Goal: Information Seeking & Learning: Learn about a topic

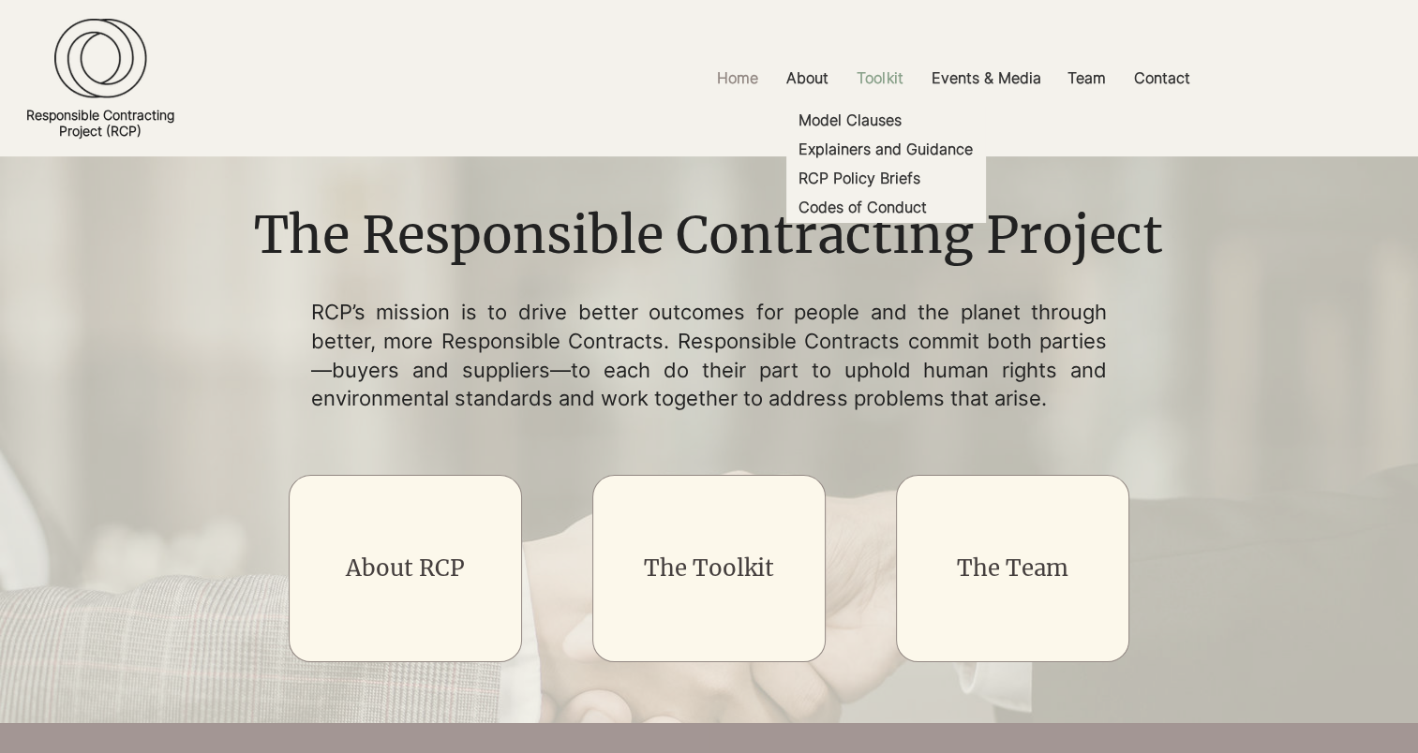
click at [867, 82] on p "Toolkit" at bounding box center [879, 78] width 65 height 42
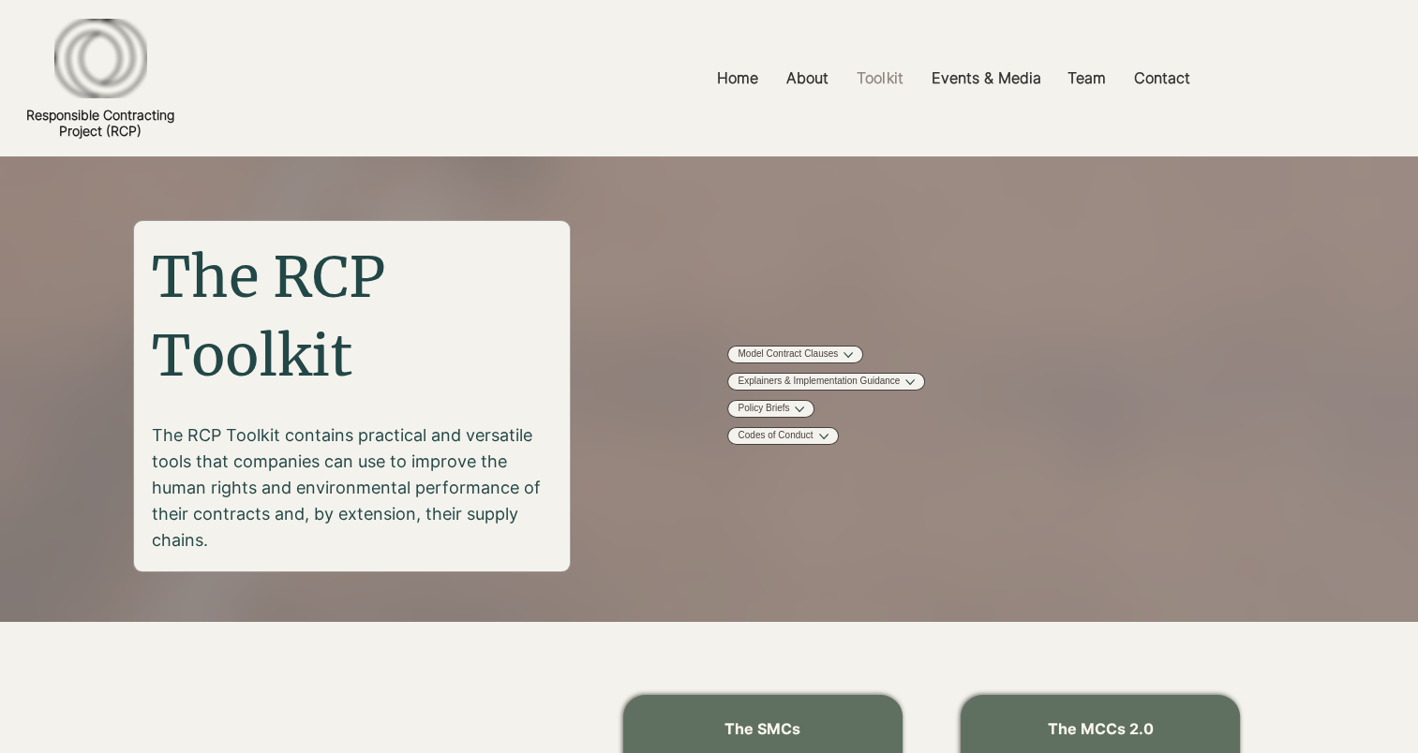
click at [862, 114] on div at bounding box center [709, 78] width 1418 height 156
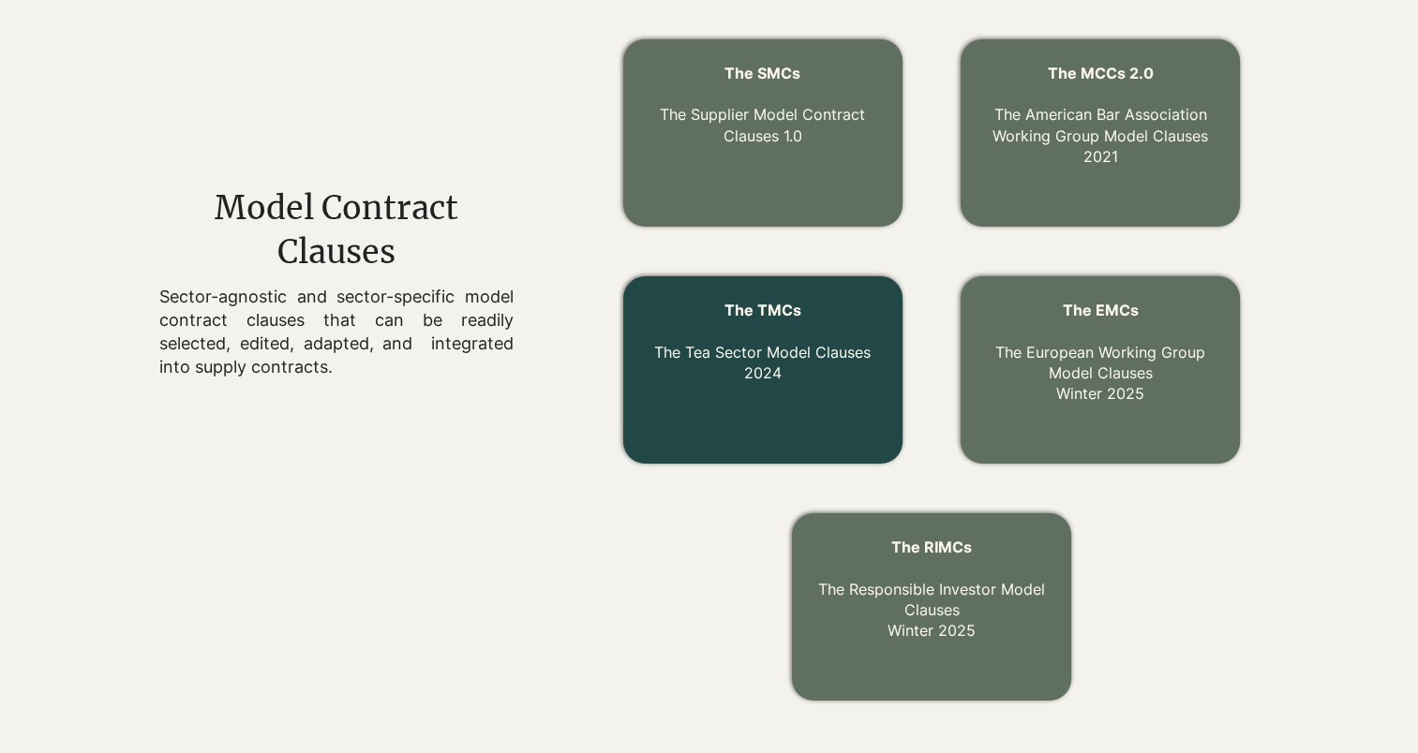
scroll to position [562, 0]
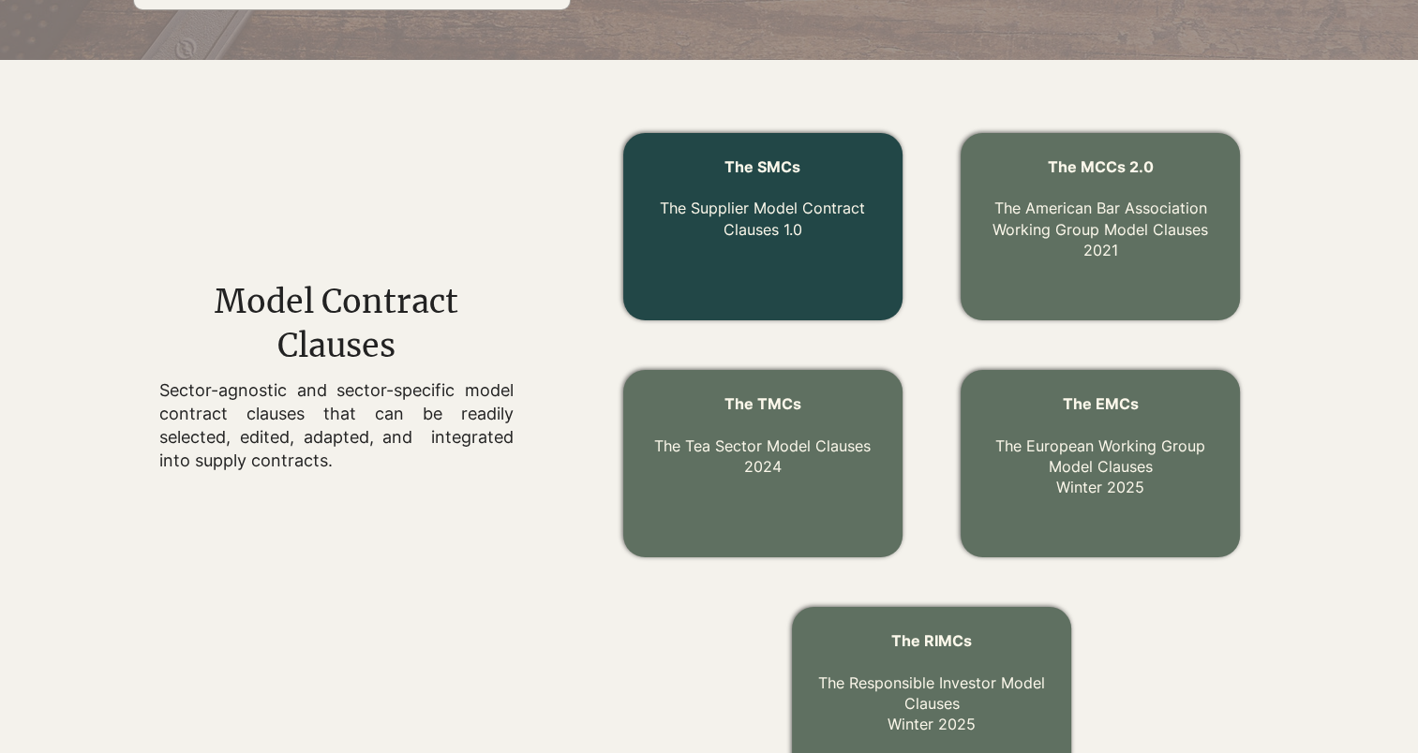
click at [731, 200] on link "The Supplier Model Contract Clauses 1.0" at bounding box center [762, 218] width 205 height 39
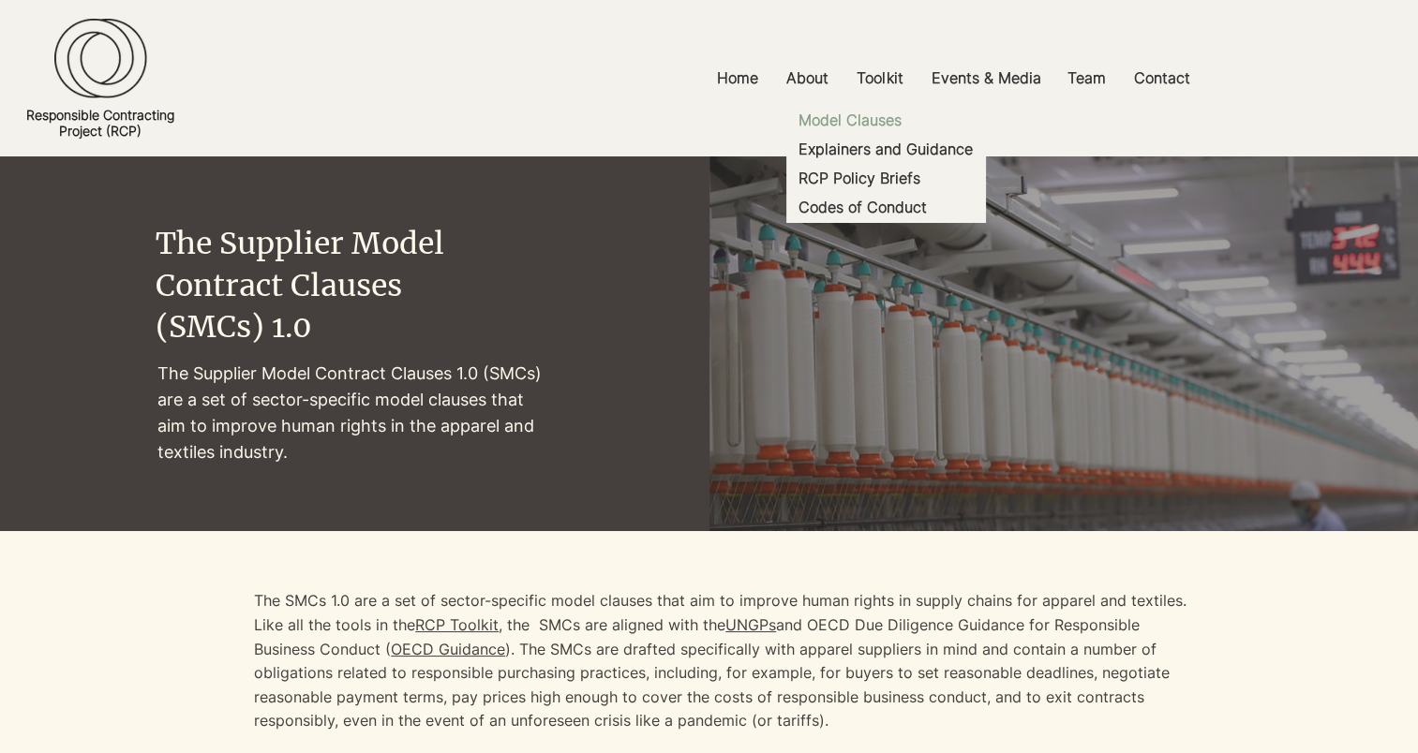
click at [841, 109] on p "Model Clauses" at bounding box center [850, 120] width 118 height 29
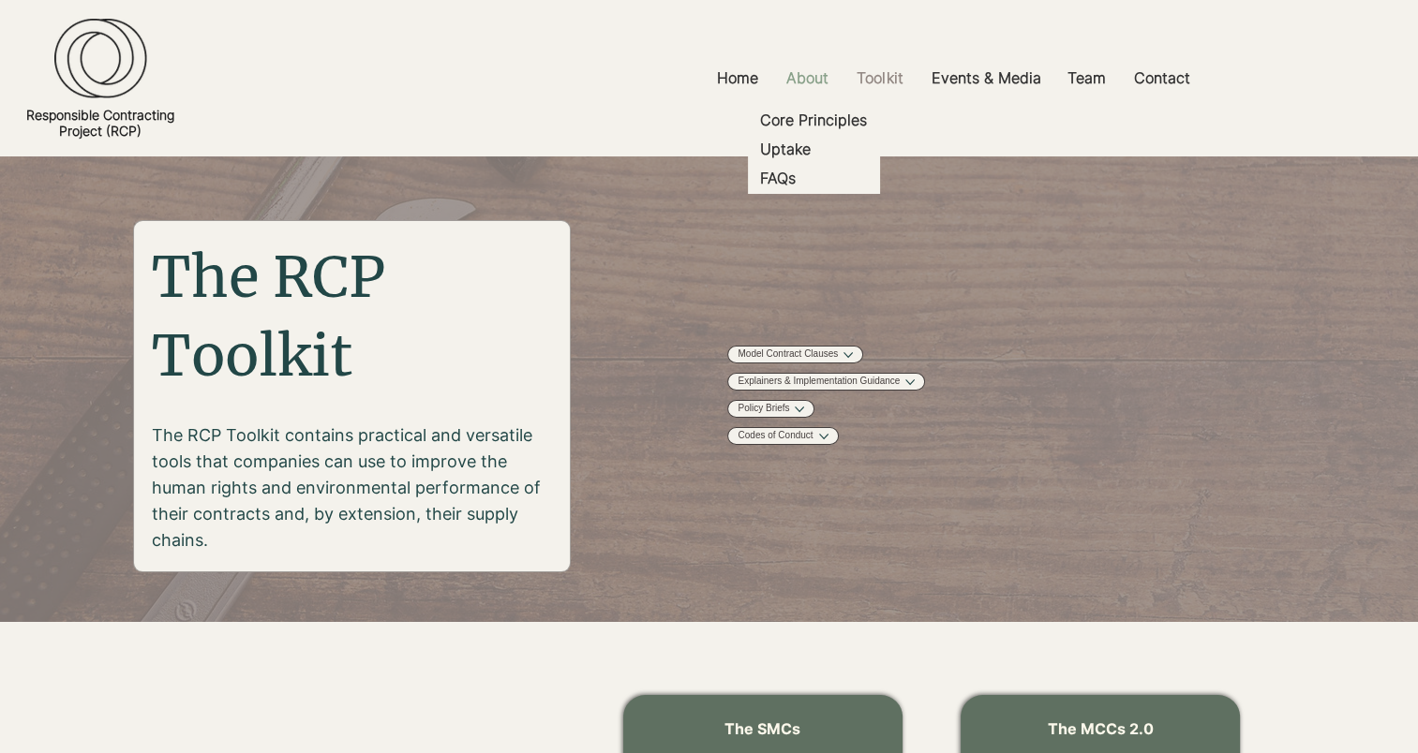
click at [820, 78] on p "About" at bounding box center [807, 78] width 61 height 42
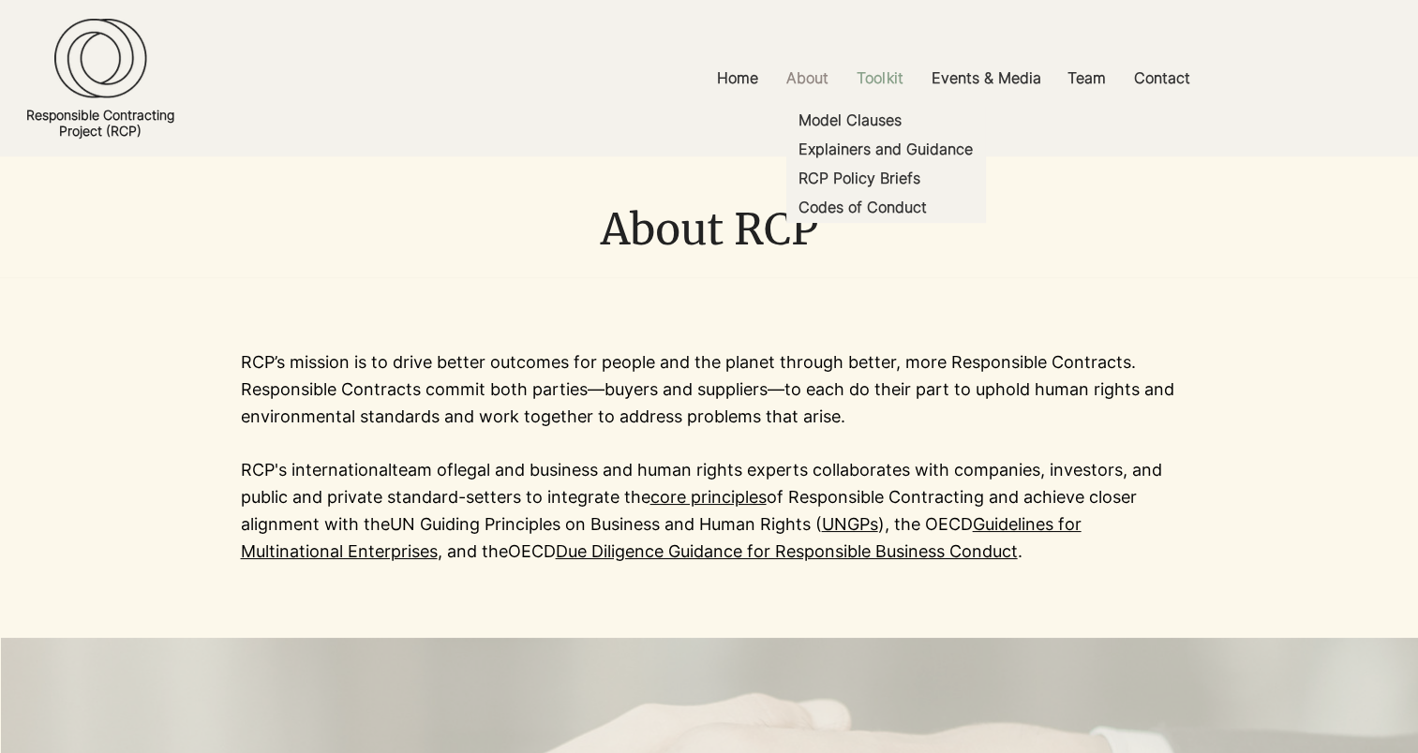
click at [877, 79] on p "Toolkit" at bounding box center [879, 78] width 65 height 42
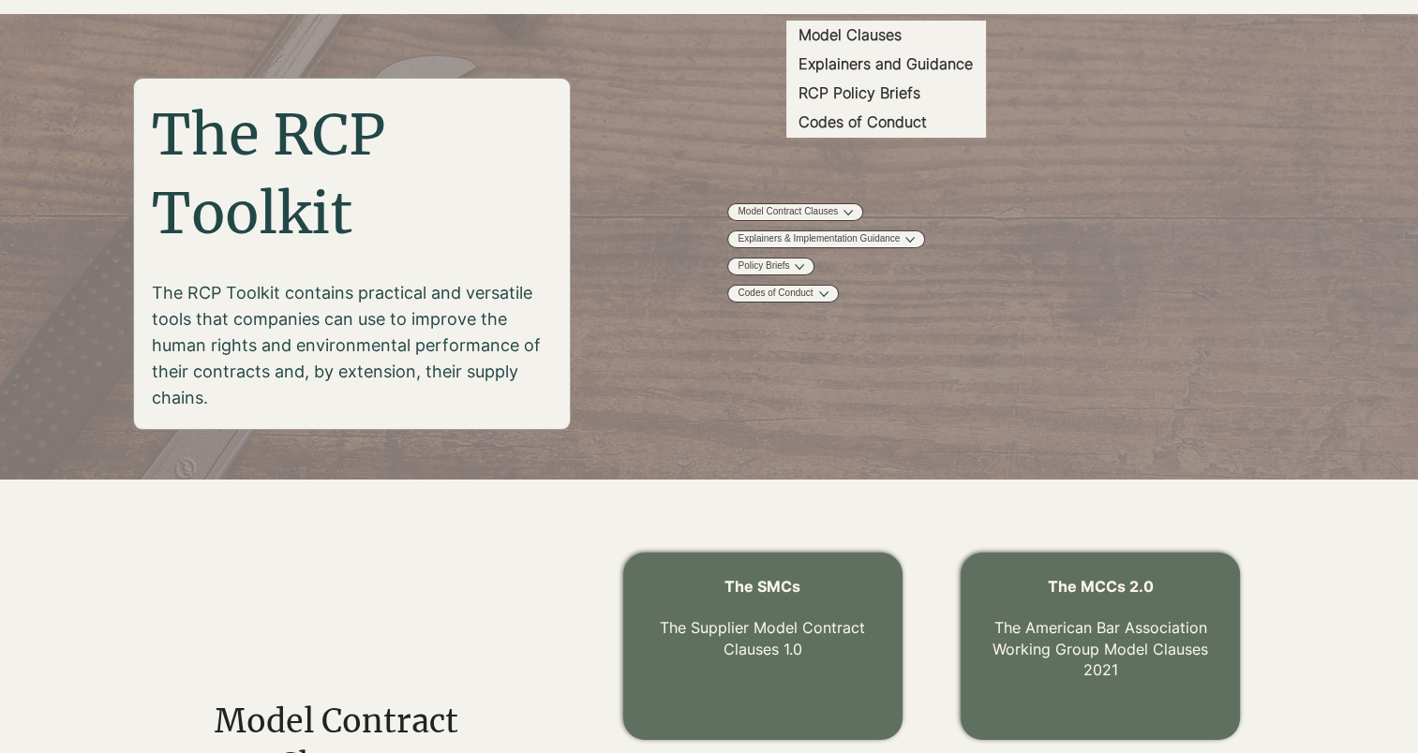
scroll to position [468, 0]
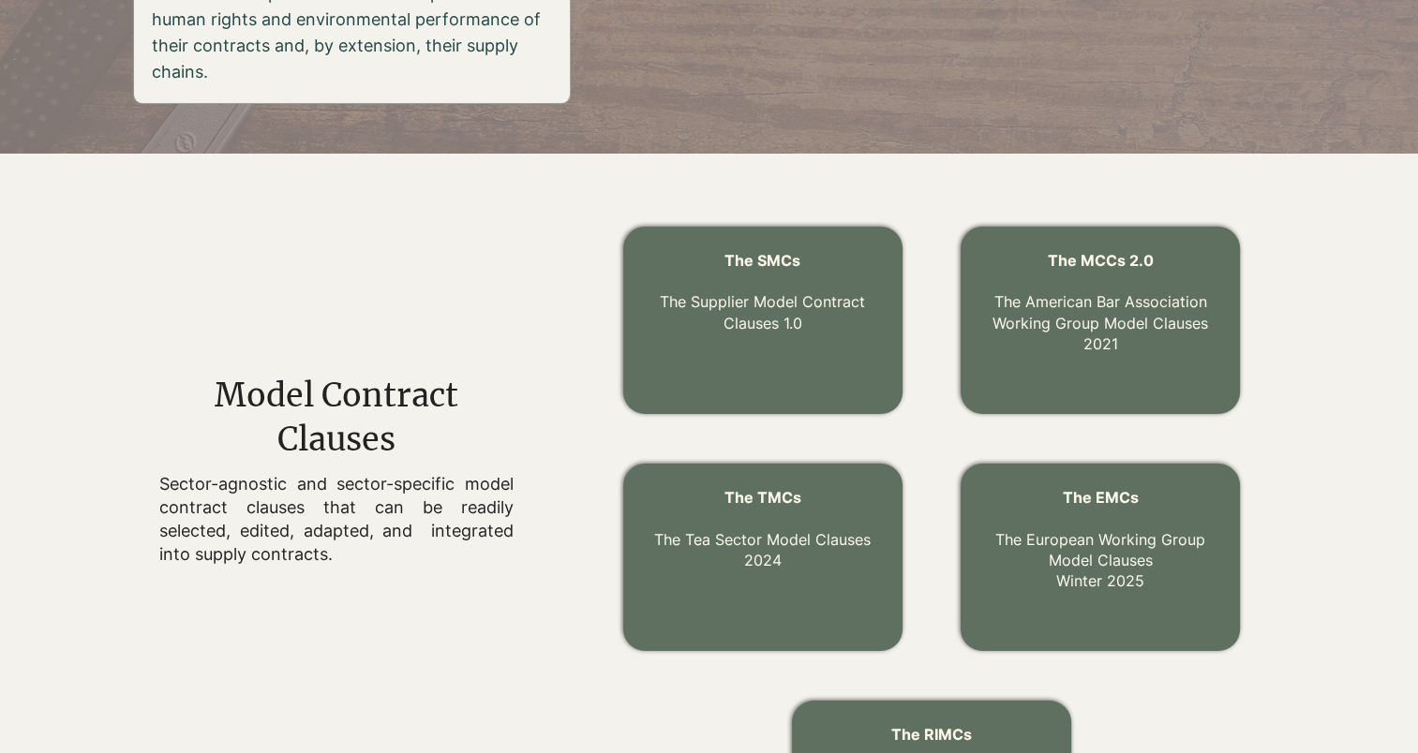
click at [297, 424] on span "Model Contract Clauses" at bounding box center [337, 418] width 244 height 84
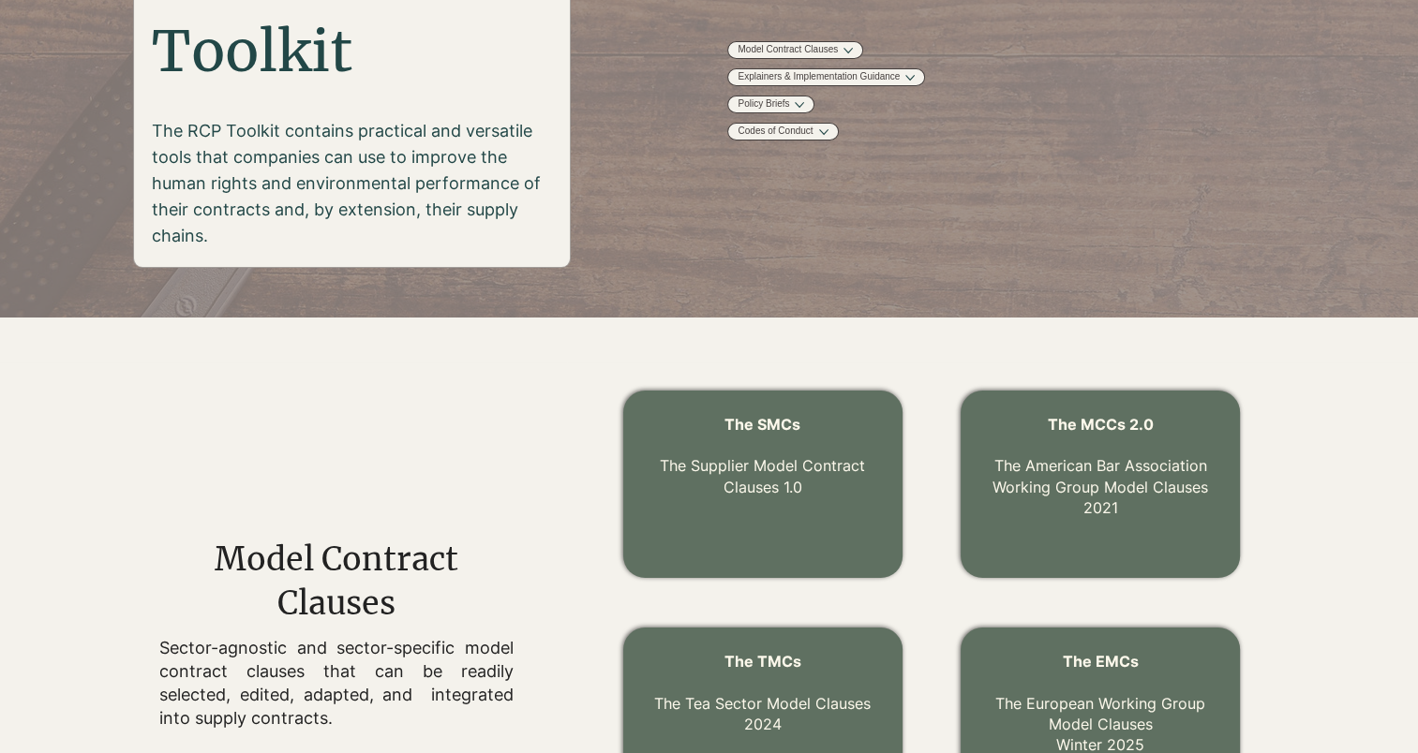
scroll to position [0, 0]
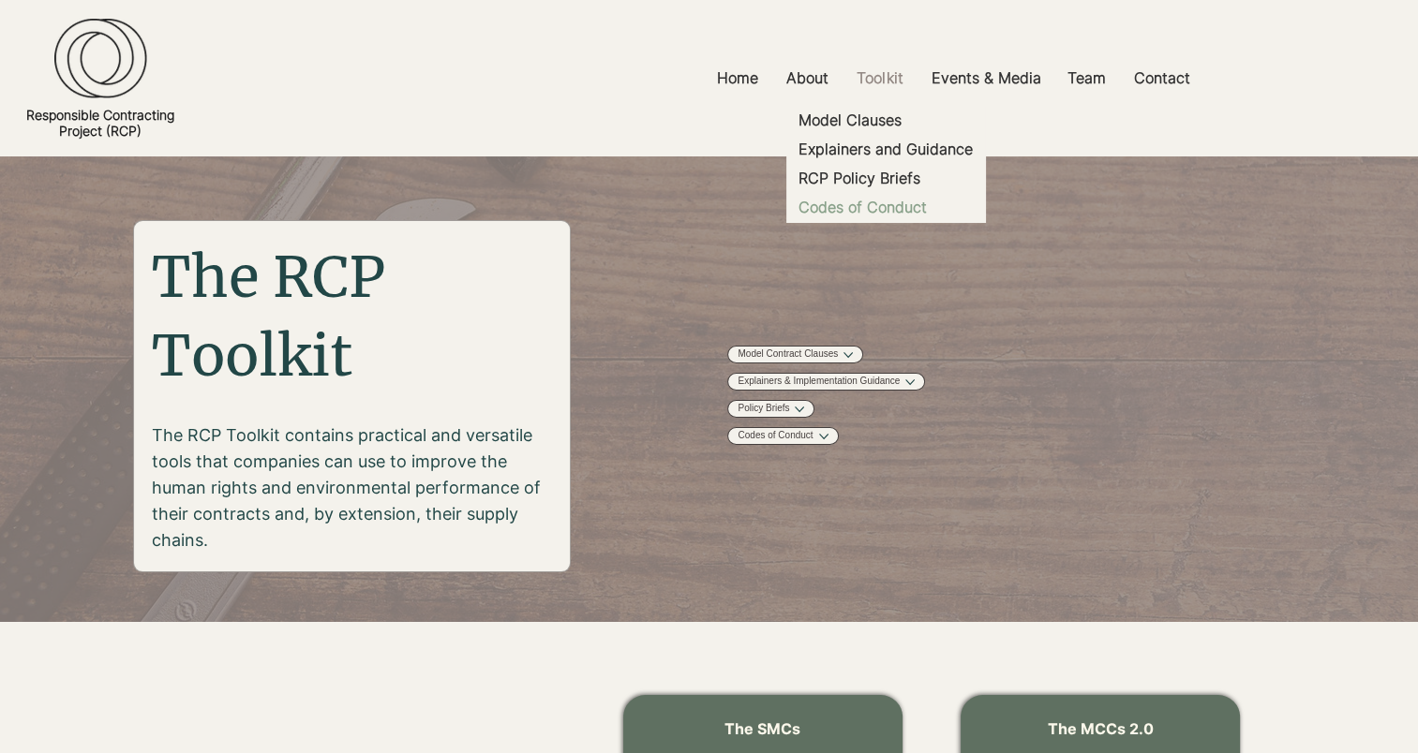
click at [858, 213] on p "Codes of Conduct" at bounding box center [862, 207] width 143 height 29
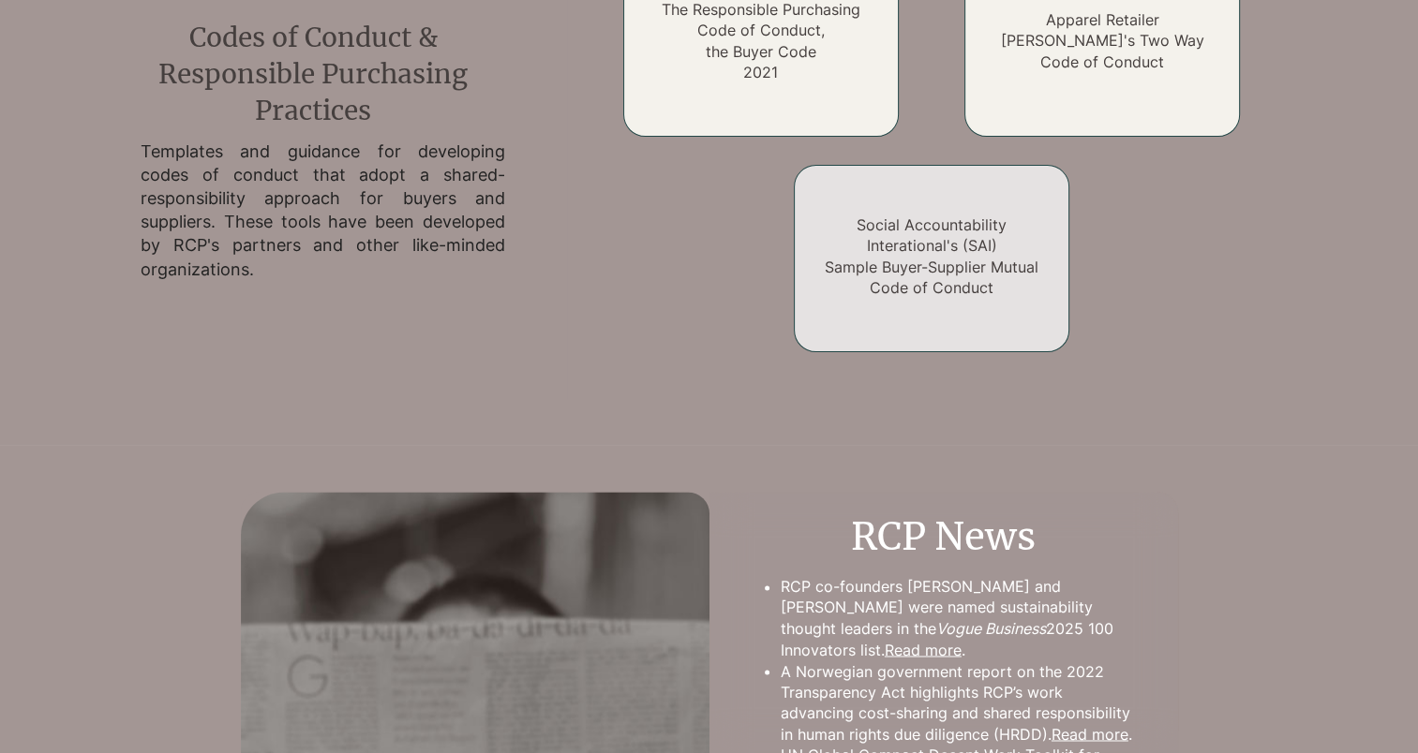
scroll to position [2922, 0]
